Goal: Complete application form

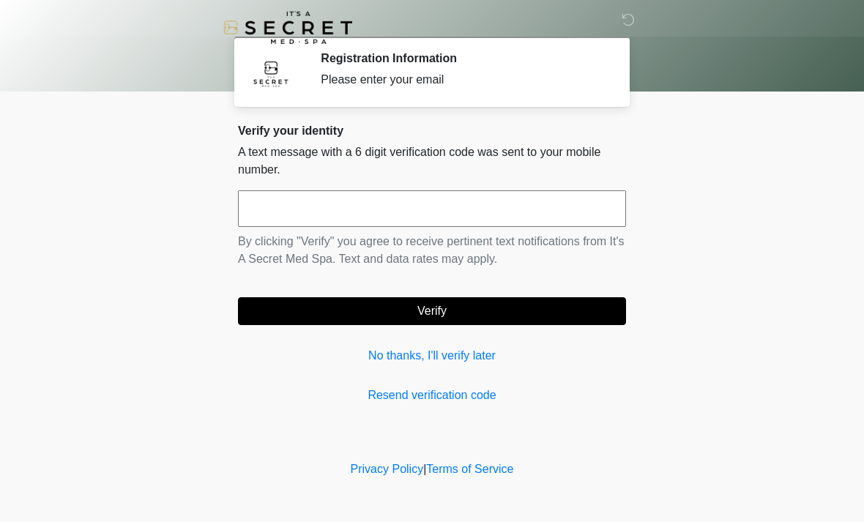
click at [446, 392] on link "Resend verification code" at bounding box center [432, 396] width 388 height 18
click at [431, 196] on input "text" at bounding box center [432, 208] width 388 height 37
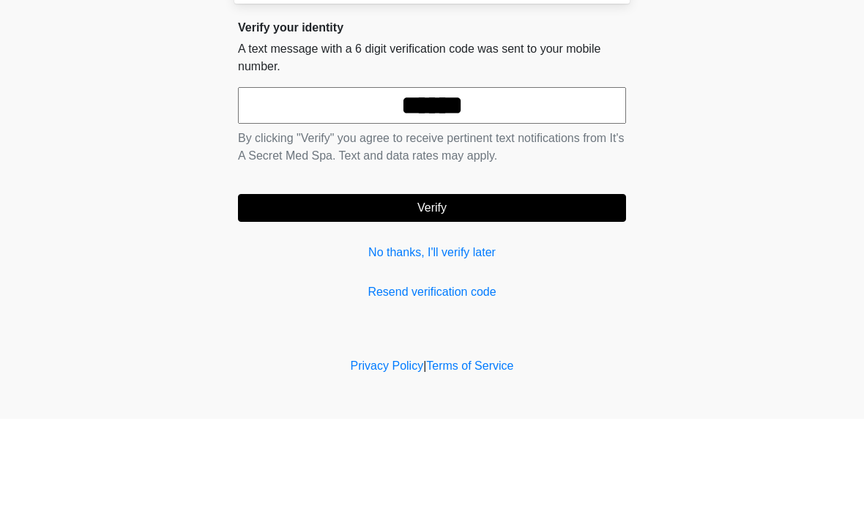
type input "******"
click at [497, 297] on button "Verify" at bounding box center [432, 311] width 388 height 28
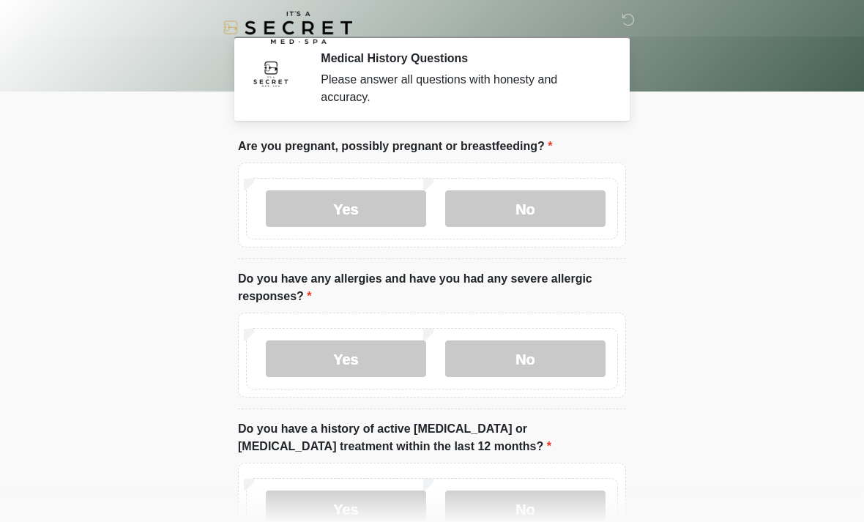
click at [526, 192] on label "No" at bounding box center [525, 208] width 160 height 37
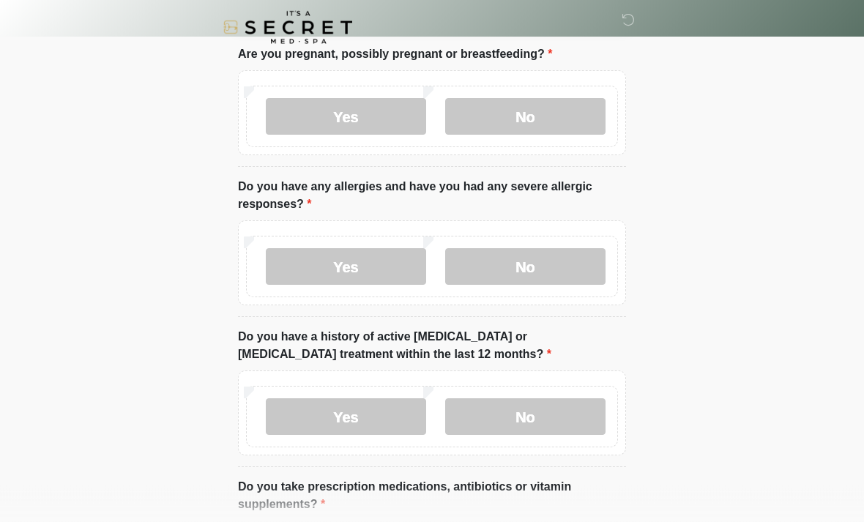
scroll to position [92, 0]
click at [553, 272] on label "No" at bounding box center [525, 266] width 160 height 37
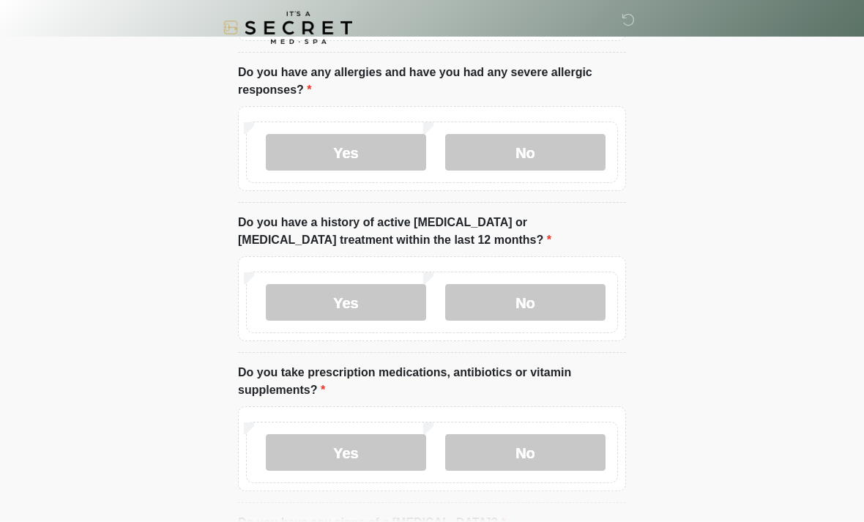
click at [544, 306] on label "No" at bounding box center [525, 302] width 160 height 37
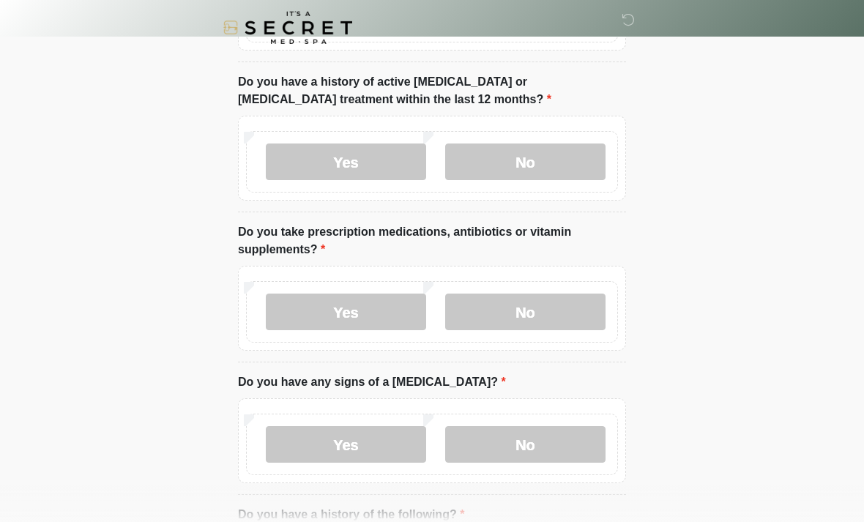
scroll to position [348, 0]
click at [395, 307] on label "Yes" at bounding box center [346, 311] width 160 height 37
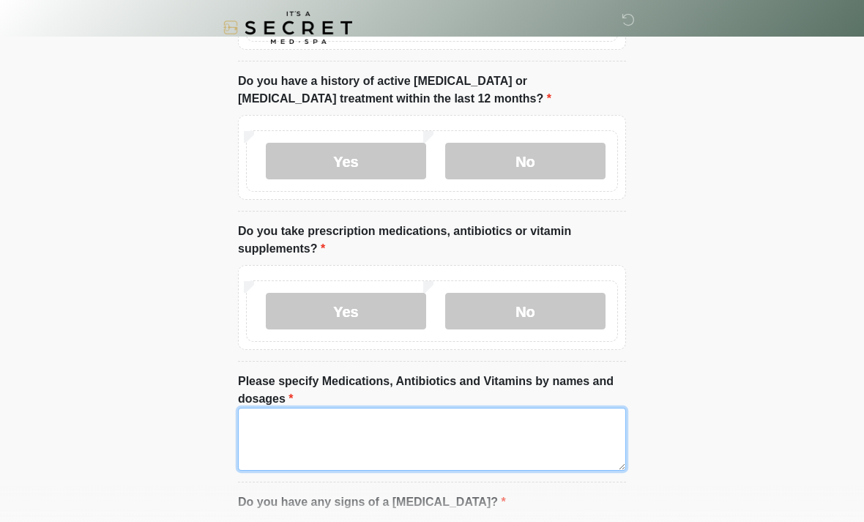
click at [316, 456] on textarea "Please specify Medications, Antibiotics and Vitamins by names and dosages" at bounding box center [432, 439] width 388 height 63
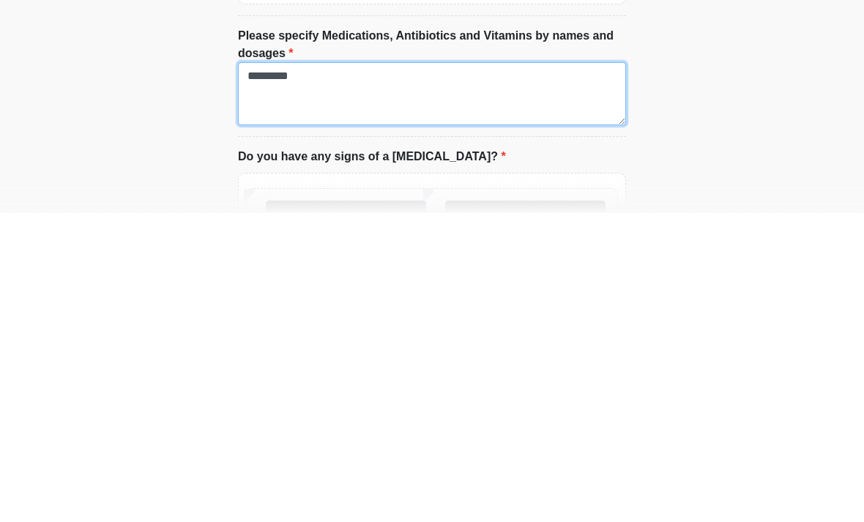
scroll to position [385, 0]
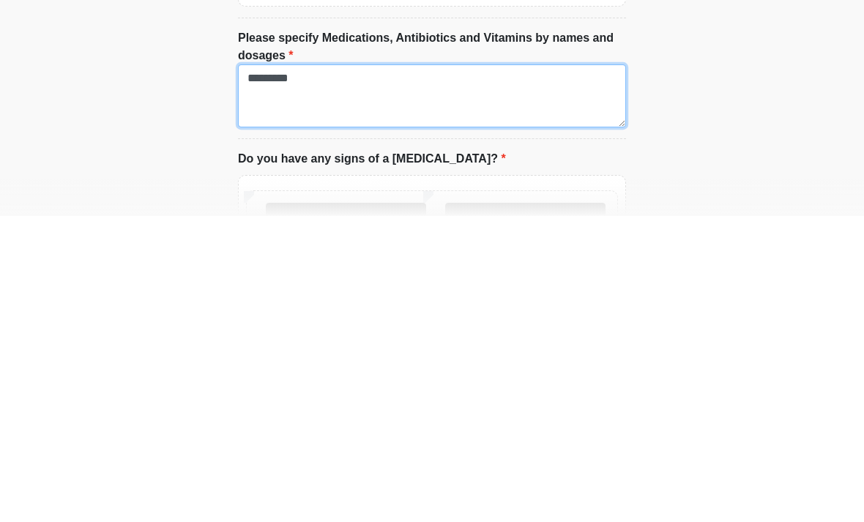
type textarea "*********"
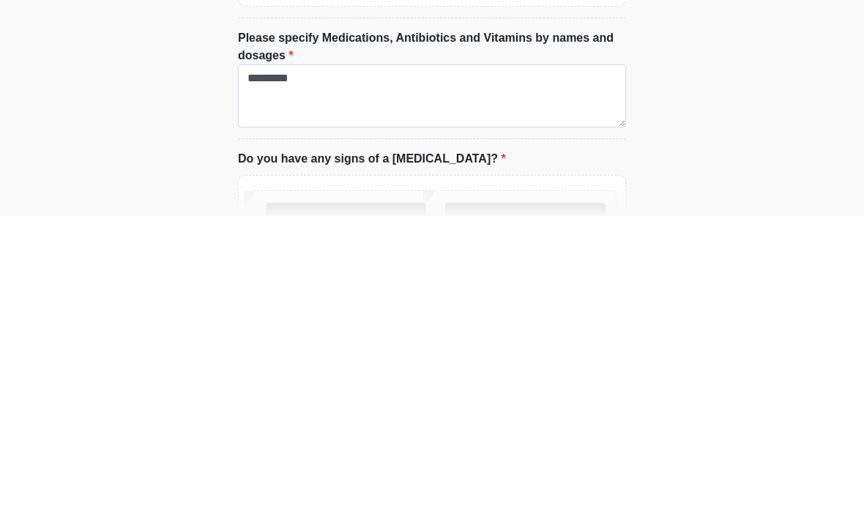
click at [537, 509] on label "No" at bounding box center [525, 527] width 160 height 37
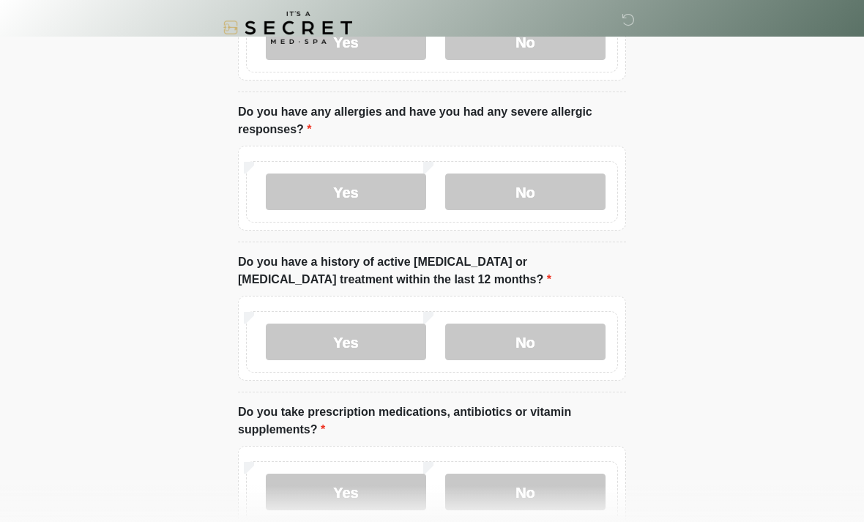
scroll to position [156, 0]
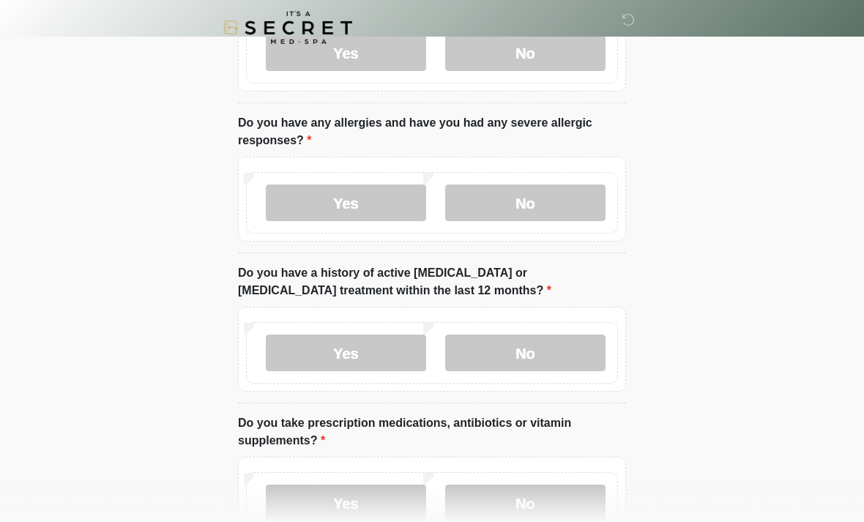
click at [359, 206] on label "Yes" at bounding box center [346, 202] width 160 height 37
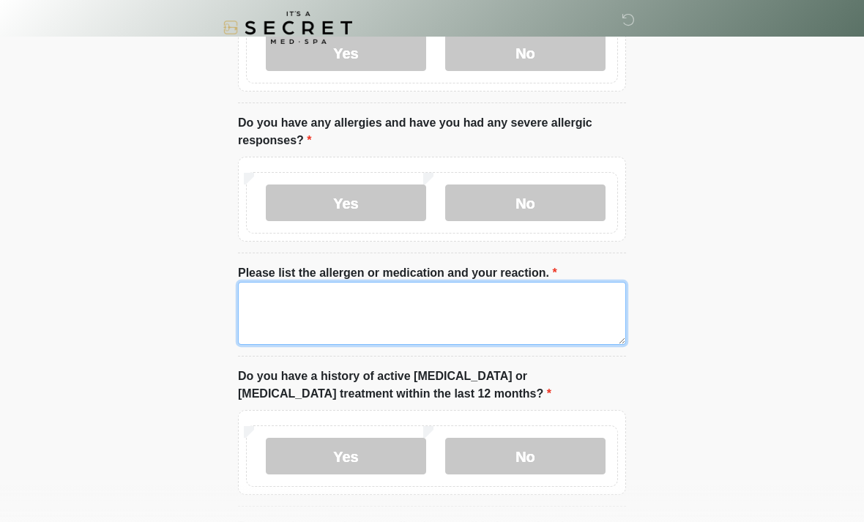
click at [375, 322] on textarea "Please list the allergen or medication and your reaction." at bounding box center [432, 313] width 388 height 63
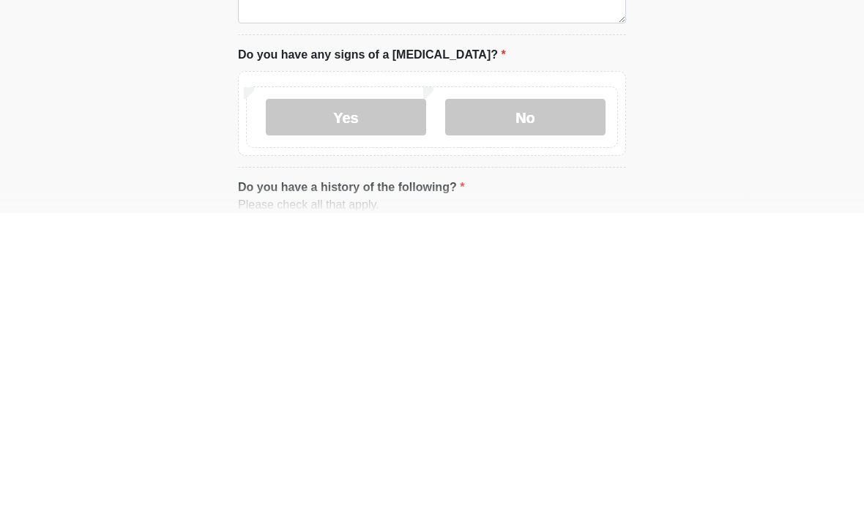
scroll to position [623, 0]
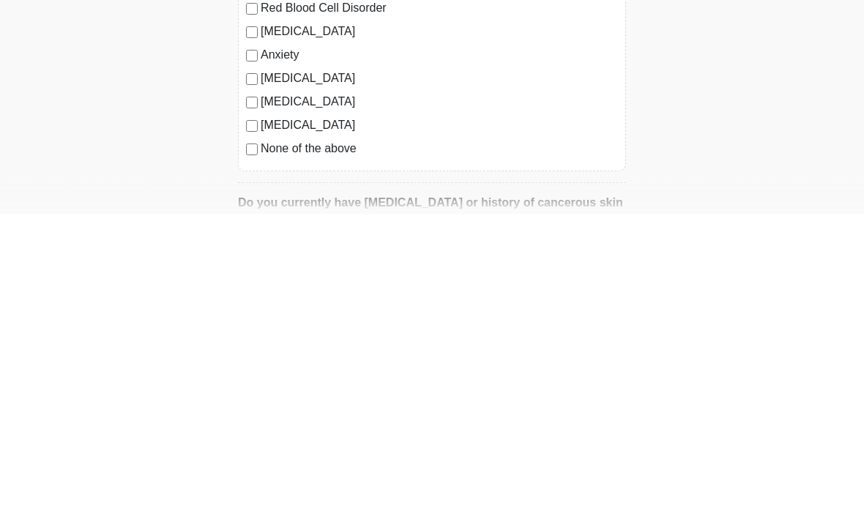
type textarea "**********"
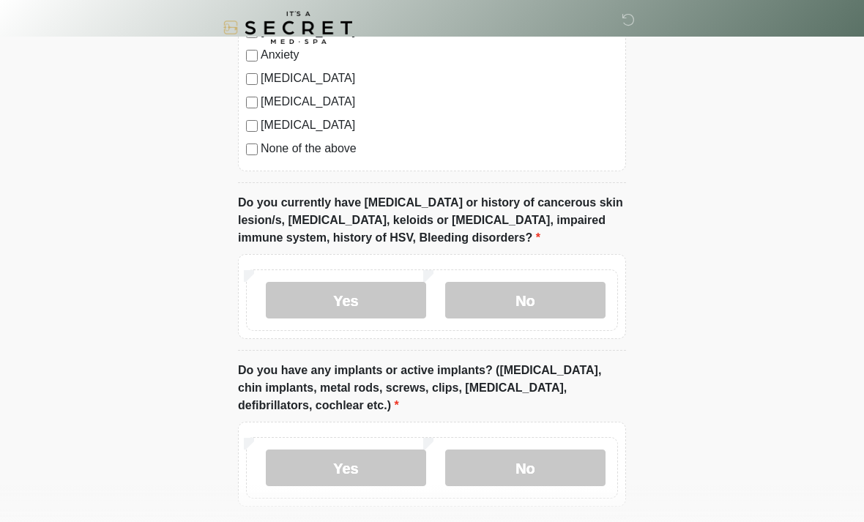
click at [526, 284] on label "No" at bounding box center [525, 300] width 160 height 37
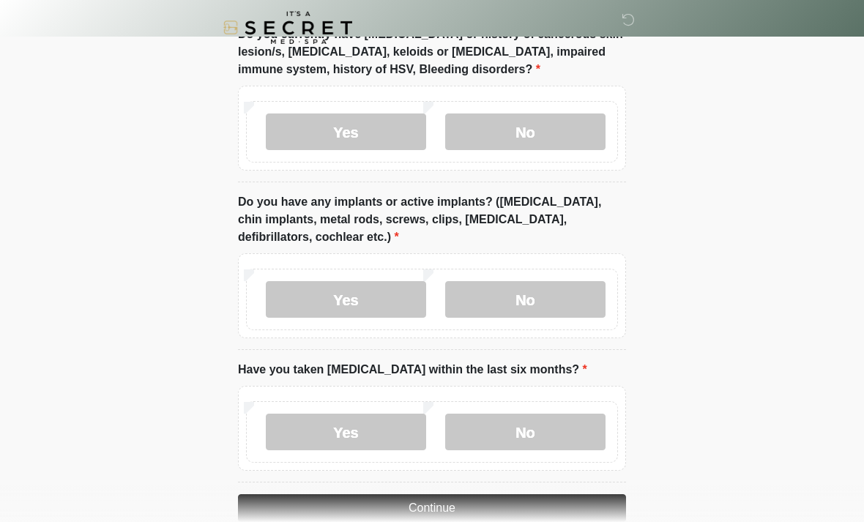
scroll to position [1442, 0]
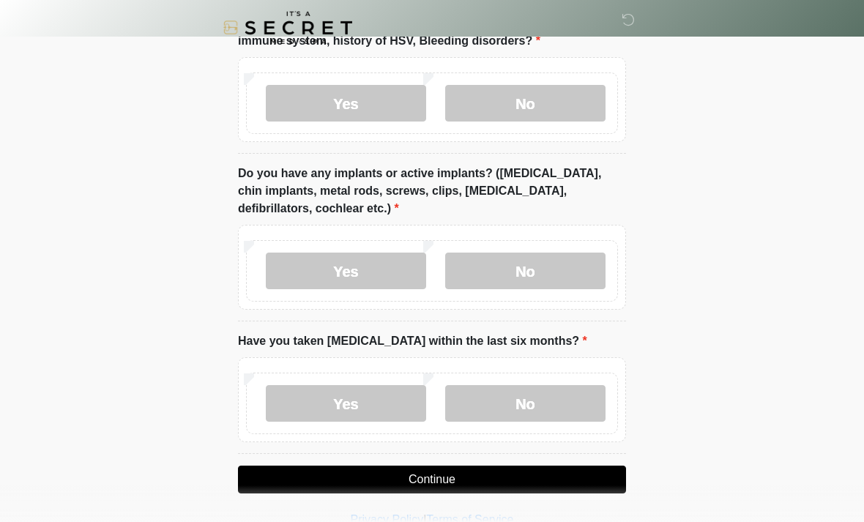
click at [548, 253] on label "No" at bounding box center [525, 271] width 160 height 37
click at [528, 401] on label "No" at bounding box center [525, 403] width 160 height 37
click at [450, 477] on button "Continue" at bounding box center [432, 480] width 388 height 28
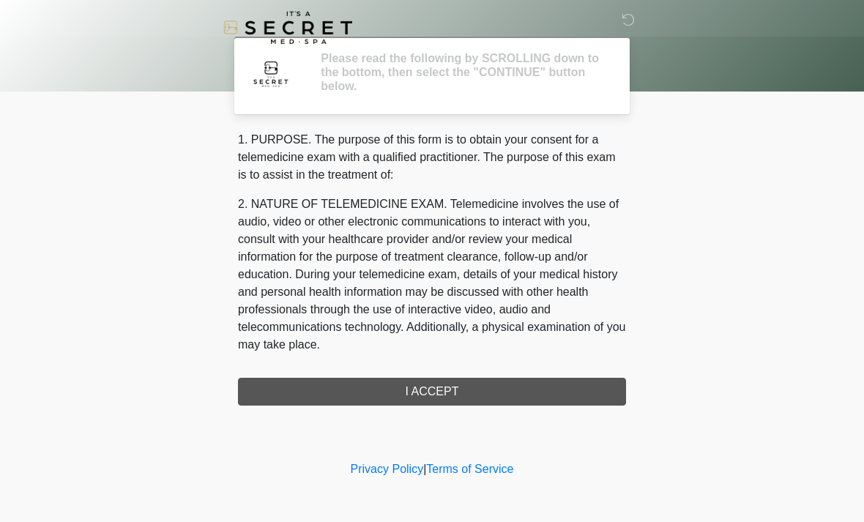
scroll to position [0, 0]
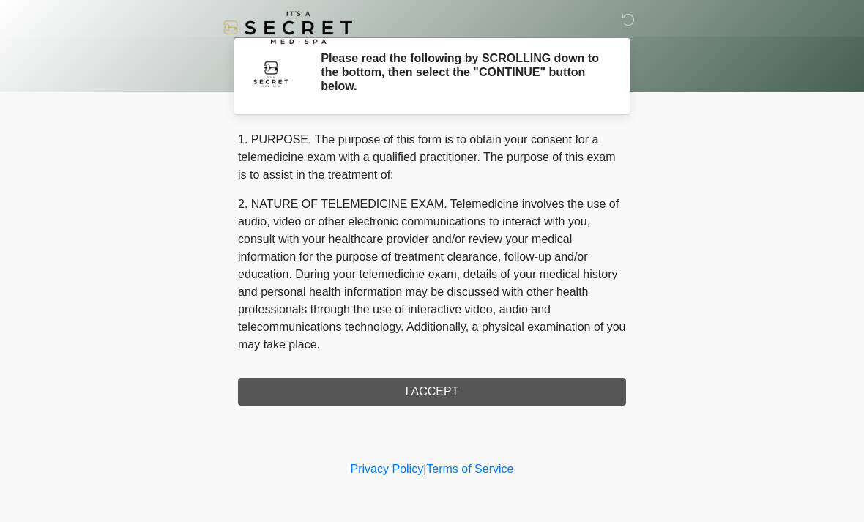
click at [478, 376] on div "1. PURPOSE. The purpose of this form is to obtain your consent for a telemedici…" at bounding box center [432, 268] width 388 height 275
click at [490, 393] on div "1. PURPOSE. The purpose of this form is to obtain your consent for a telemedici…" at bounding box center [432, 268] width 388 height 275
click at [419, 396] on div "1. PURPOSE. The purpose of this form is to obtain your consent for a telemedici…" at bounding box center [432, 268] width 388 height 275
click at [436, 393] on div "1. PURPOSE. The purpose of this form is to obtain your consent for a telemedici…" at bounding box center [432, 268] width 388 height 275
click at [452, 394] on div "1. PURPOSE. The purpose of this form is to obtain your consent for a telemedici…" at bounding box center [432, 268] width 388 height 275
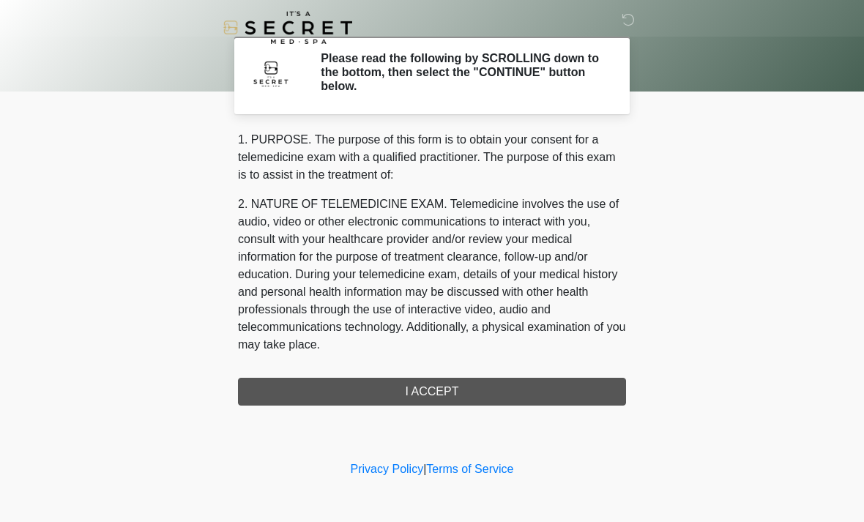
click at [490, 392] on div "1. PURPOSE. The purpose of this form is to obtain your consent for a telemedici…" at bounding box center [432, 268] width 388 height 275
click at [501, 388] on div "1. PURPOSE. The purpose of this form is to obtain your consent for a telemedici…" at bounding box center [432, 268] width 388 height 275
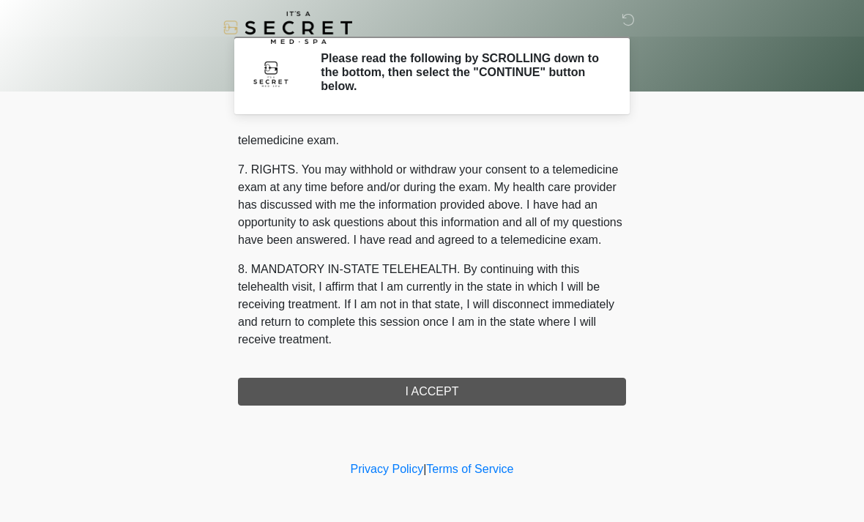
click at [460, 400] on div "1. PURPOSE. The purpose of this form is to obtain your consent for a telemedici…" at bounding box center [432, 268] width 388 height 275
click at [460, 399] on div "1. PURPOSE. The purpose of this form is to obtain your consent for a telemedici…" at bounding box center [432, 268] width 388 height 275
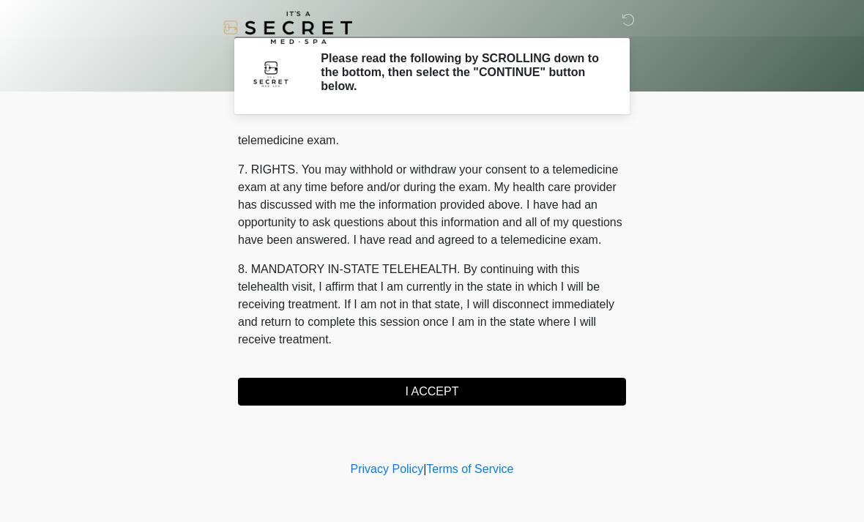
click at [480, 399] on button "I ACCEPT" at bounding box center [432, 392] width 388 height 28
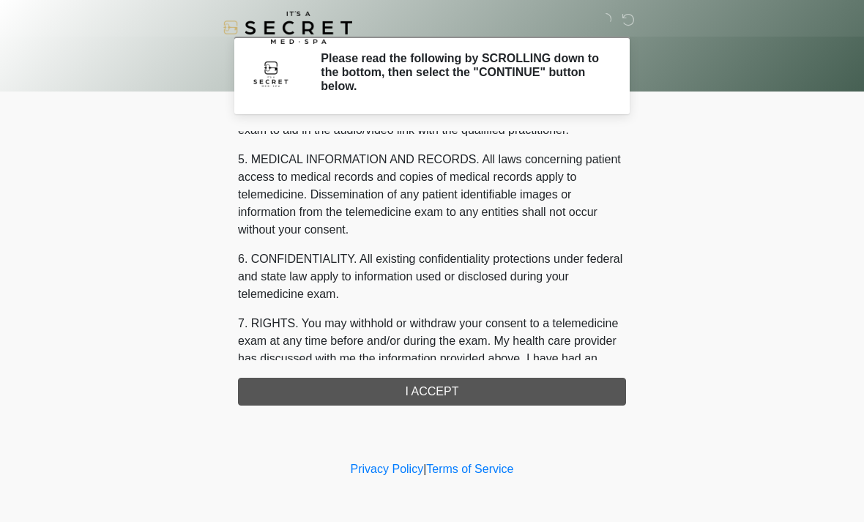
scroll to position [189, 0]
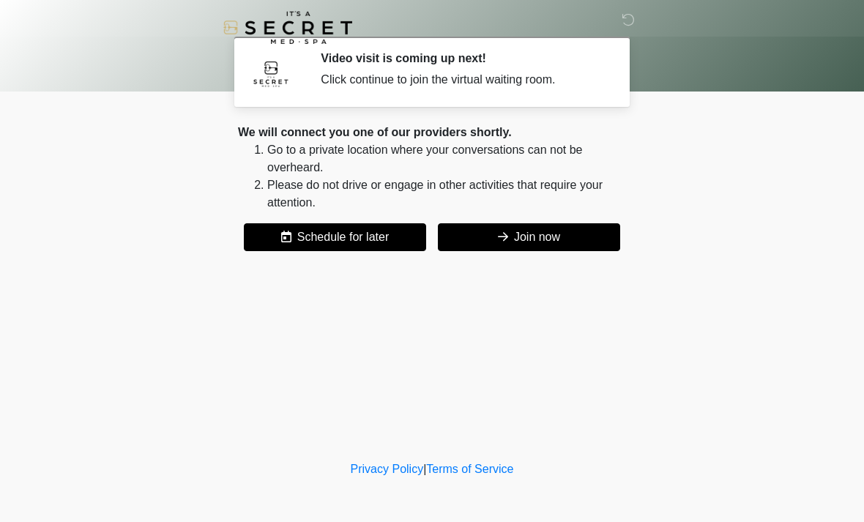
click at [501, 248] on button "Join now" at bounding box center [529, 237] width 182 height 28
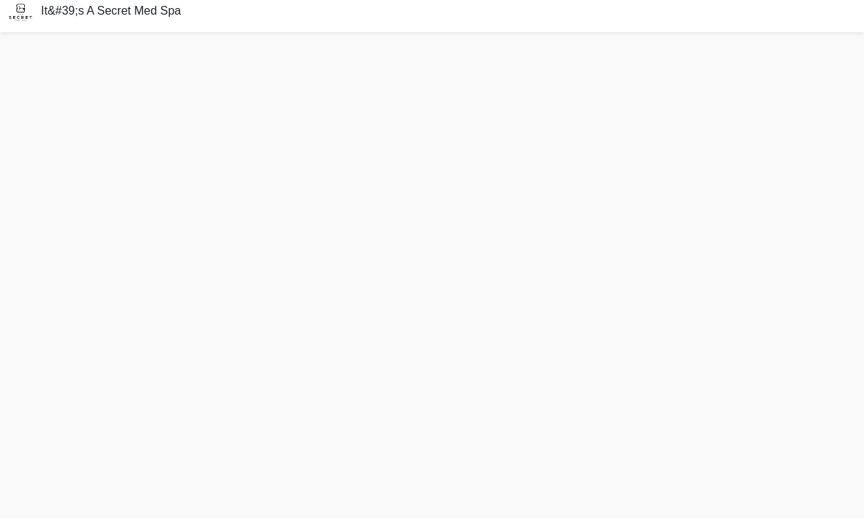
scroll to position [4, 0]
